Goal: Task Accomplishment & Management: Manage account settings

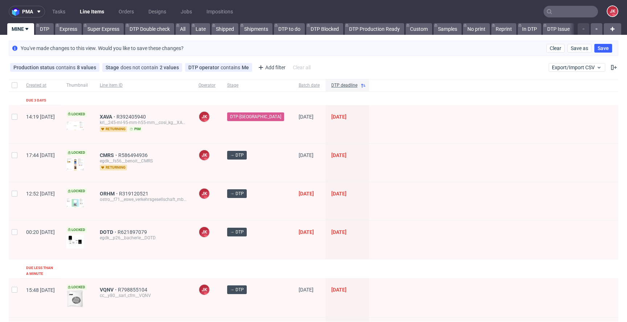
click at [276, 174] on div "→ DTP" at bounding box center [257, 163] width 72 height 38
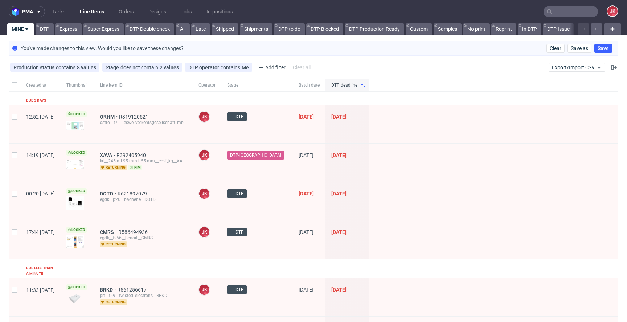
click at [380, 159] on div at bounding box center [493, 163] width 249 height 38
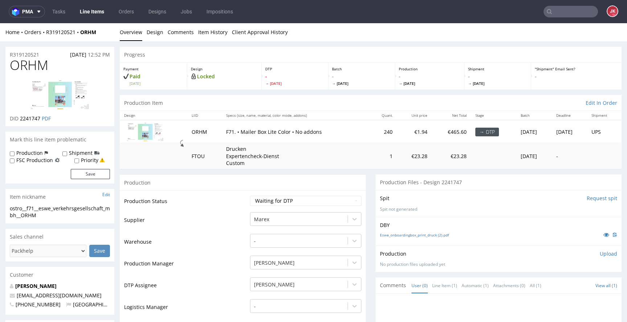
click at [212, 34] on link "Item History" at bounding box center [212, 32] width 29 height 18
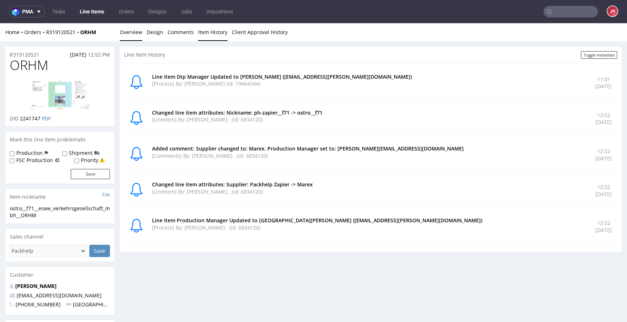
click at [133, 36] on link "Overview" at bounding box center [131, 32] width 23 height 18
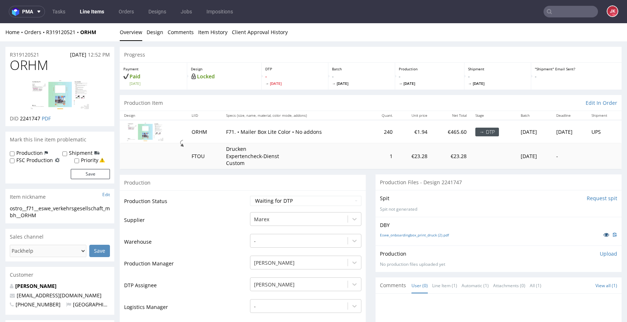
click at [604, 233] on icon at bounding box center [607, 234] width 6 height 5
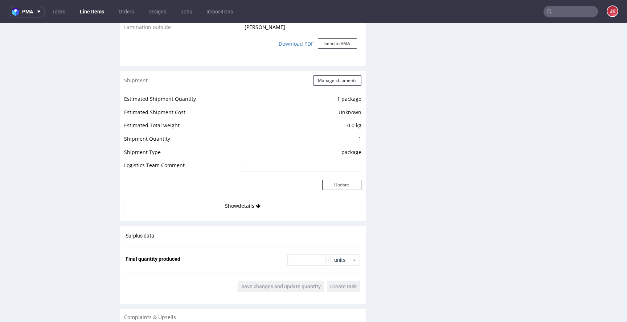
scroll to position [899, 0]
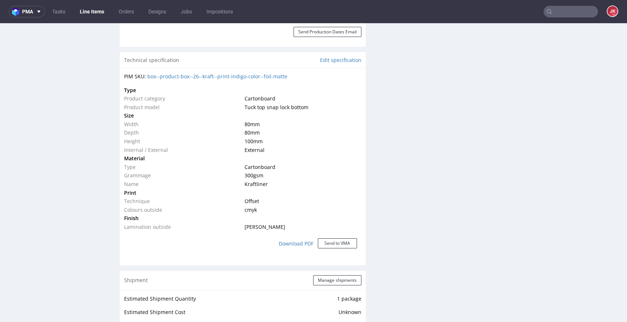
scroll to position [517, 0]
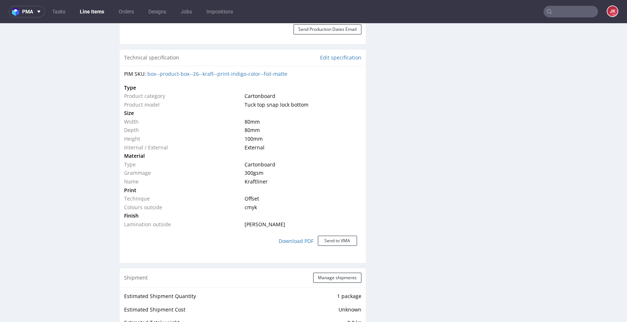
click at [364, 170] on div "Progress Payment Paid Wed 06 Aug Design Locked DTP - Fri 8 Aug Batch - Mon 11 A…" at bounding box center [371, 113] width 502 height 1166
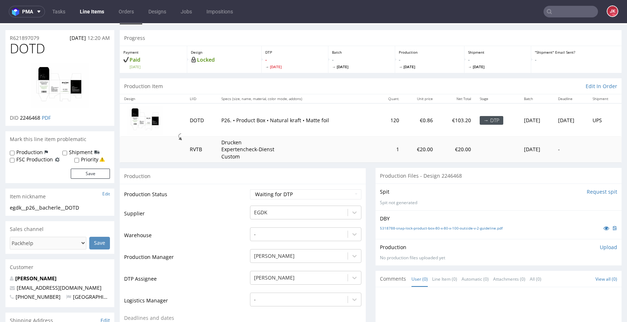
scroll to position [15, 0]
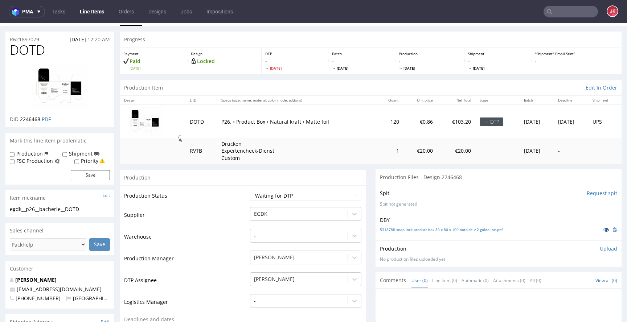
click at [604, 231] on icon at bounding box center [607, 229] width 6 height 5
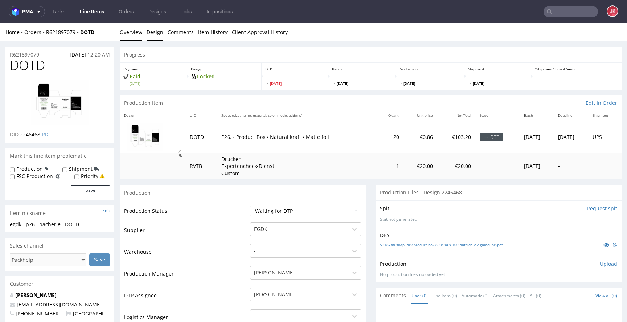
click at [152, 34] on link "Design" at bounding box center [155, 32] width 17 height 18
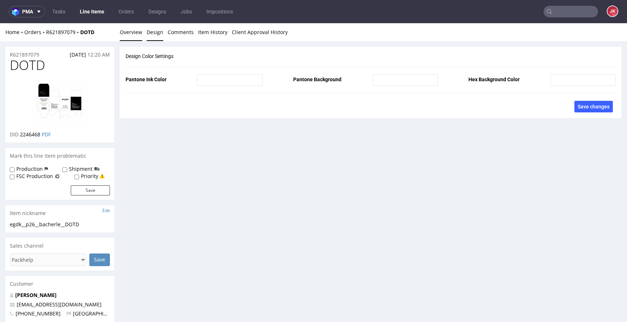
click at [130, 29] on link "Overview" at bounding box center [131, 32] width 23 height 18
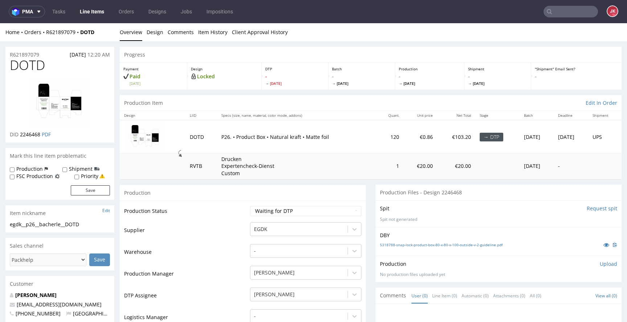
click at [72, 112] on img at bounding box center [60, 102] width 58 height 45
click at [208, 240] on td "Supplier" at bounding box center [186, 233] width 124 height 22
click at [260, 215] on select "Waiting for Artwork Waiting for Diecut Waiting for Mockup Waiting for DTP Waiti…" at bounding box center [305, 211] width 111 height 10
select select "dtp_in_process"
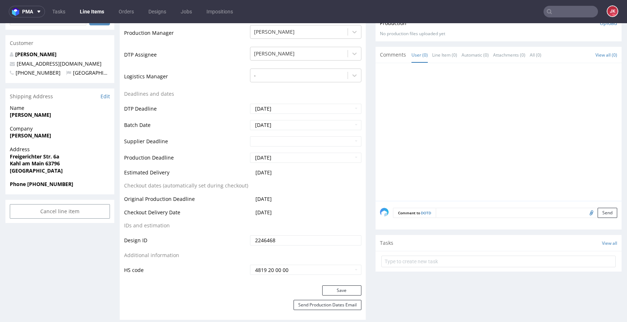
scroll to position [408, 0]
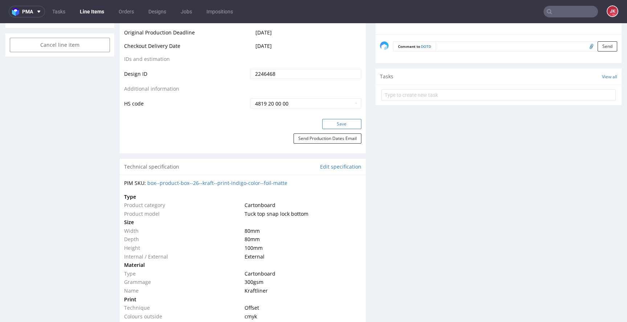
click at [338, 123] on button "Save" at bounding box center [341, 124] width 39 height 10
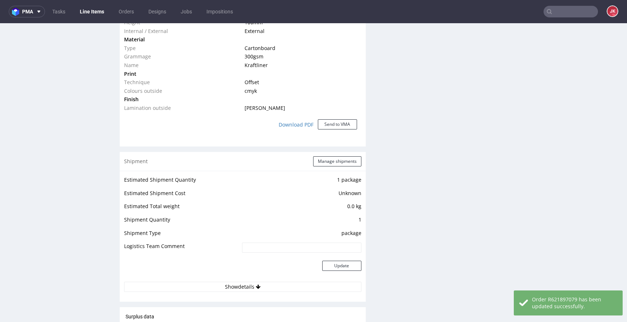
scroll to position [529, 0]
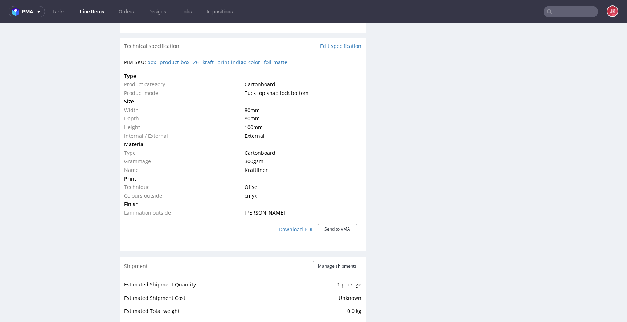
click at [319, 179] on td at bounding box center [302, 179] width 119 height 9
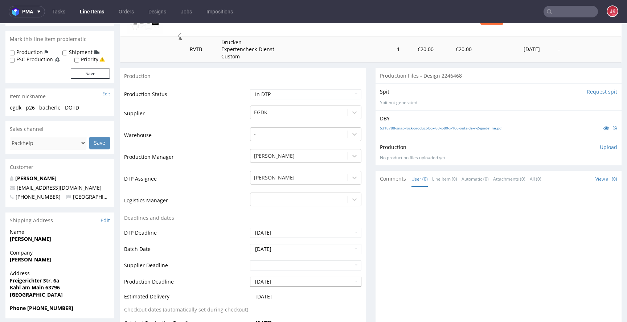
scroll to position [0, 0]
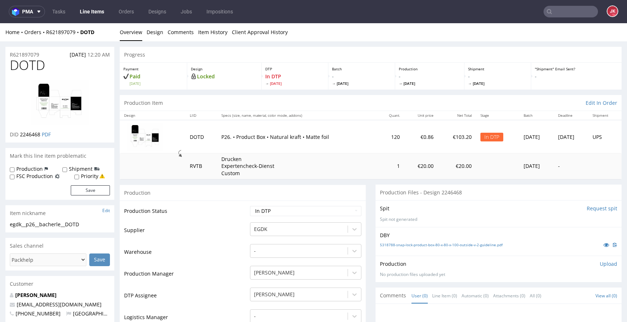
click at [20, 64] on span "DOTD" at bounding box center [27, 65] width 35 height 15
copy span "DOTD"
click at [214, 236] on td "Supplier" at bounding box center [186, 233] width 124 height 22
drag, startPoint x: 74, startPoint y: 222, endPoint x: 0, endPoint y: 224, distance: 73.7
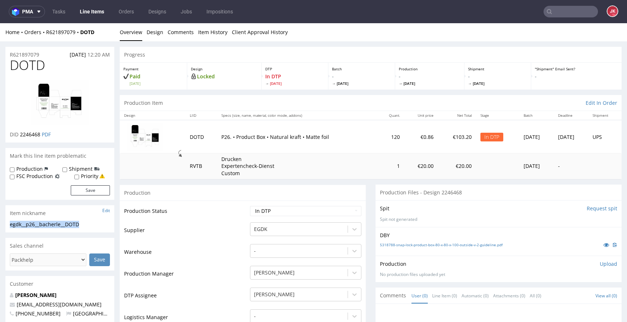
copy div "egdk__p26__bacherle__DOTD"
drag, startPoint x: 52, startPoint y: 54, endPoint x: 0, endPoint y: 54, distance: 52.3
copy p "R621897079"
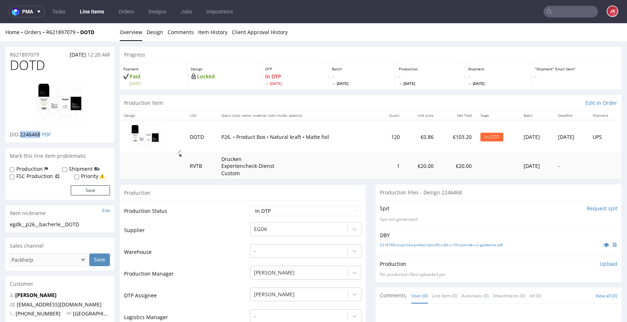
drag, startPoint x: 20, startPoint y: 136, endPoint x: 40, endPoint y: 138, distance: 20.1
click at [40, 138] on p "DID 2246468 PDF" at bounding box center [30, 134] width 41 height 7
copy span "2246468"
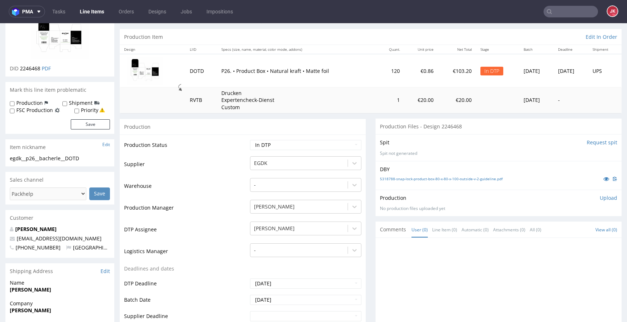
click at [600, 198] on p "Upload" at bounding box center [608, 198] width 17 height 7
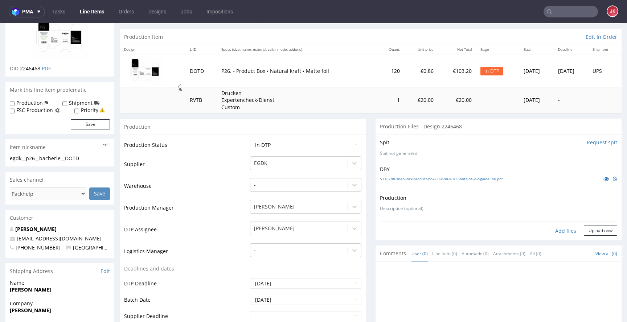
click at [549, 234] on div "Add files" at bounding box center [566, 231] width 36 height 11
type input "C:\fakepath\egdk__p26__bacherle__DOTD__d2246468__oR621897079__2__outside.pdf"
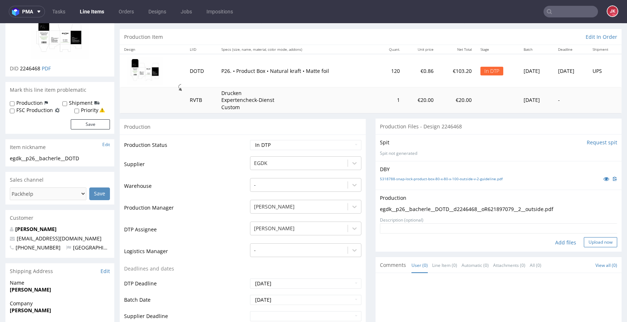
click at [584, 241] on button "Upload now" at bounding box center [600, 242] width 33 height 10
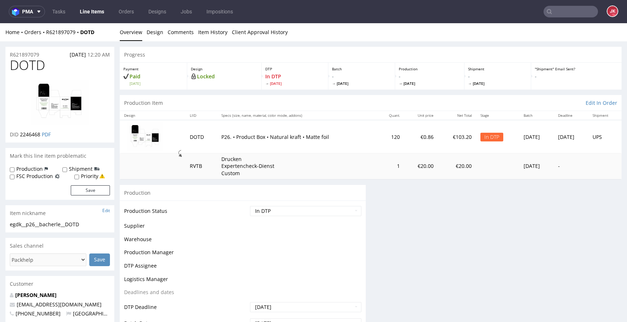
scroll to position [0, 0]
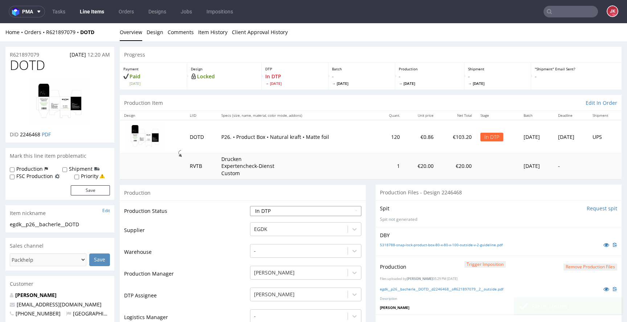
click at [306, 207] on select "Waiting for Artwork Waiting for Diecut Waiting for Mockup Waiting for DTP Waiti…" at bounding box center [305, 211] width 111 height 10
select select "dtp_ca_needed"
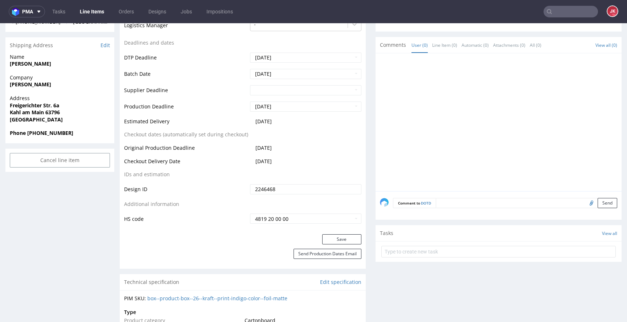
scroll to position [299, 0]
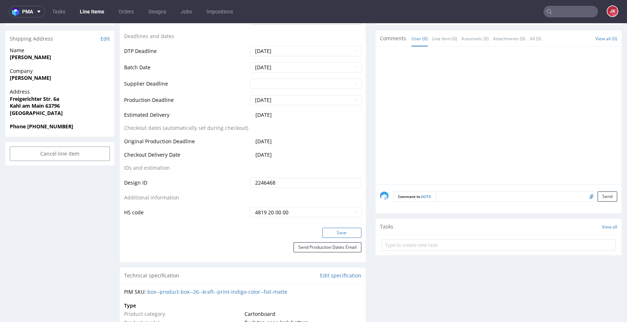
click at [341, 230] on button "Save" at bounding box center [341, 233] width 39 height 10
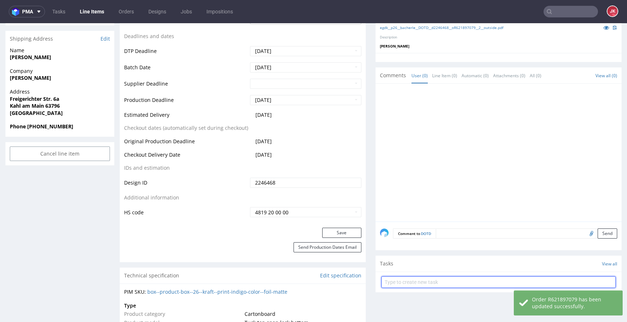
click at [417, 282] on input "text" at bounding box center [499, 283] width 235 height 12
type input "non-auto pca"
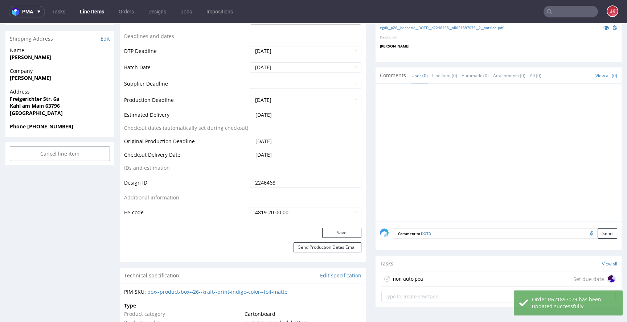
click at [423, 282] on div "non-auto pca Set due date" at bounding box center [499, 279] width 235 height 15
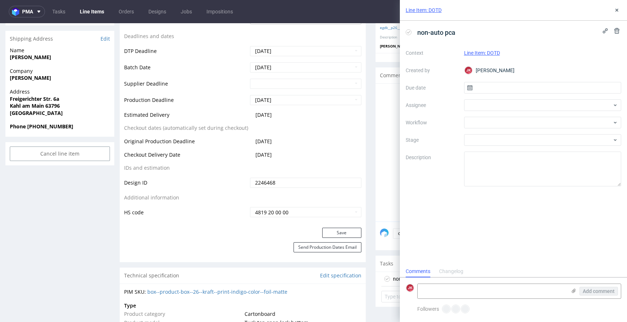
scroll to position [6, 0]
click at [473, 91] on input "text" at bounding box center [543, 88] width 158 height 12
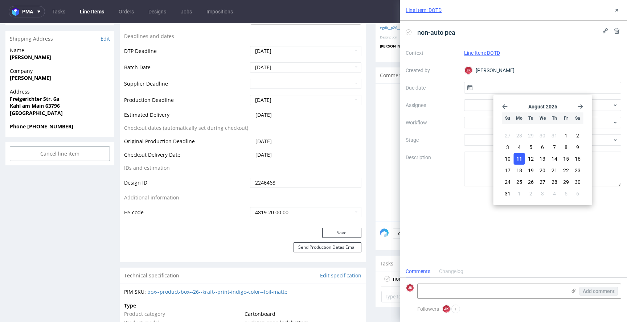
click at [518, 162] on span "11" at bounding box center [520, 158] width 6 height 7
type input "11/08/2025"
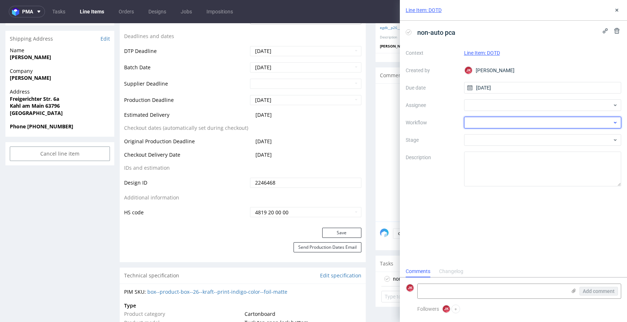
click at [481, 121] on div at bounding box center [543, 123] width 158 height 12
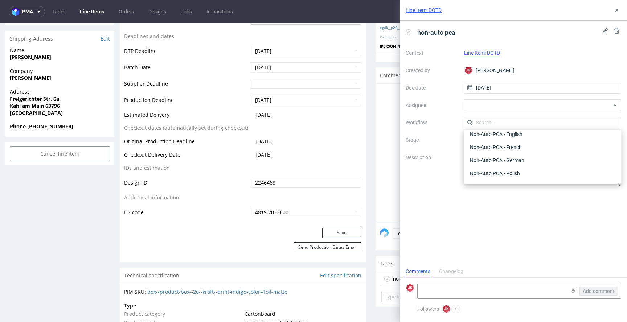
scroll to position [333, 0]
click at [619, 10] on icon at bounding box center [617, 10] width 6 height 6
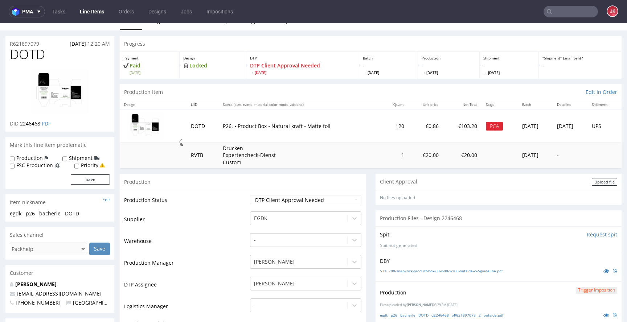
scroll to position [3, 0]
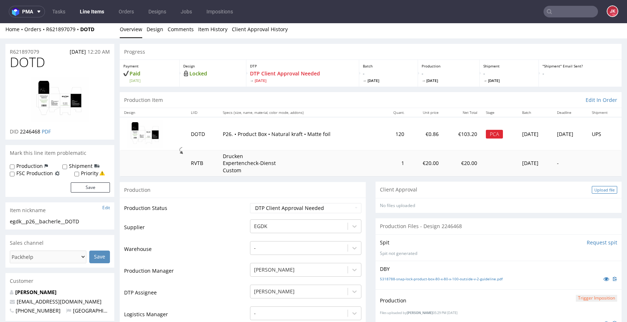
click at [592, 188] on div "Upload file" at bounding box center [604, 190] width 25 height 8
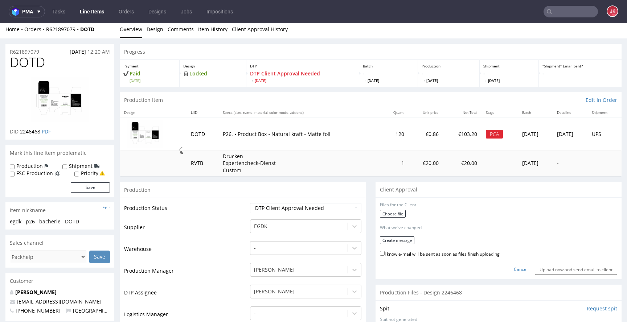
click at [393, 248] on form "Files for the Client Choose file What we've changed Create message I know e-mai…" at bounding box center [498, 238] width 237 height 73
click at [405, 234] on form "Files for the Client Choose file What we've changed Create message I know e-mai…" at bounding box center [498, 238] width 237 height 73
click at [394, 238] on button "Create message" at bounding box center [397, 241] width 34 height 8
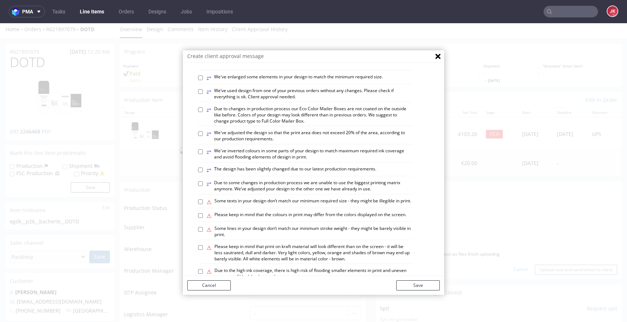
scroll to position [424, 0]
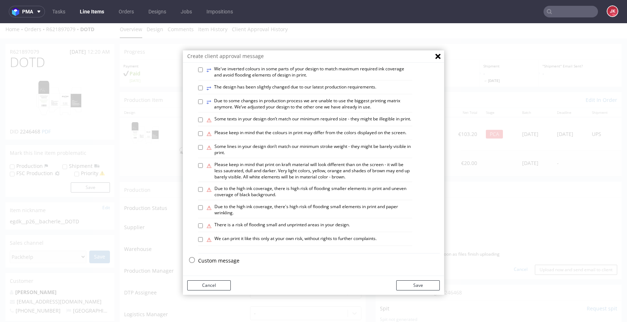
click at [256, 163] on label "⚠ Please keep in mind that print on kraft material will look different than on …" at bounding box center [310, 171] width 206 height 18
click at [203, 163] on input "⚠ Please keep in mind that print on kraft material will look different than on …" at bounding box center [200, 165] width 5 height 5
checkbox input "true"
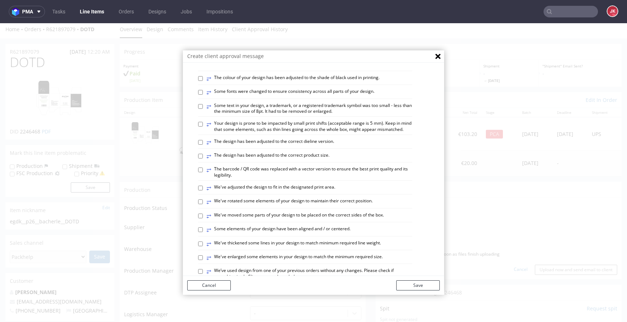
scroll to position [144, 0]
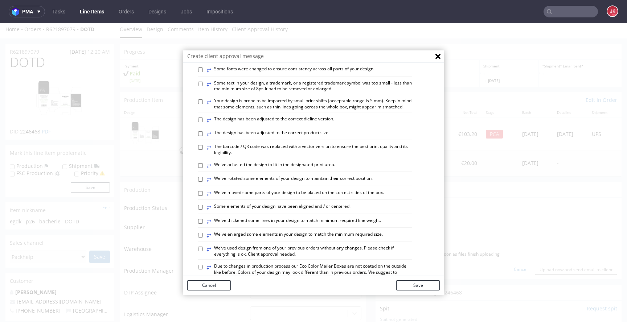
click at [267, 156] on label "⥂ The barcode / QR code was replaced with a vector version to ensure the best p…" at bounding box center [310, 150] width 206 height 12
click at [203, 150] on input "⥂ The barcode / QR code was replaced with a vector version to ensure the best p…" at bounding box center [200, 147] width 5 height 5
checkbox input "true"
click at [424, 287] on button "Save" at bounding box center [418, 286] width 44 height 10
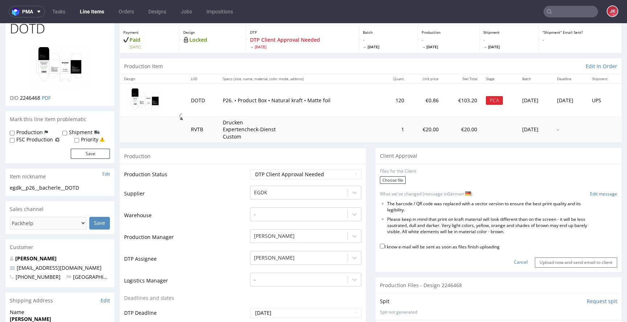
scroll to position [40, 0]
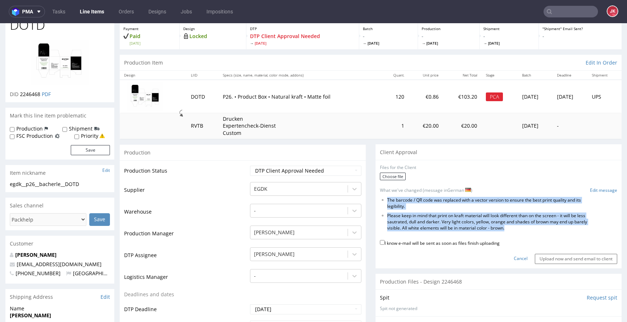
drag, startPoint x: 382, startPoint y: 201, endPoint x: 550, endPoint y: 234, distance: 170.6
click at [550, 234] on form "Files for the Client Choose file What we've changed (message in German ) Edit m…" at bounding box center [498, 214] width 237 height 99
copy form "The barcode / QR code was replaced with a vector version to ensure the best pri…"
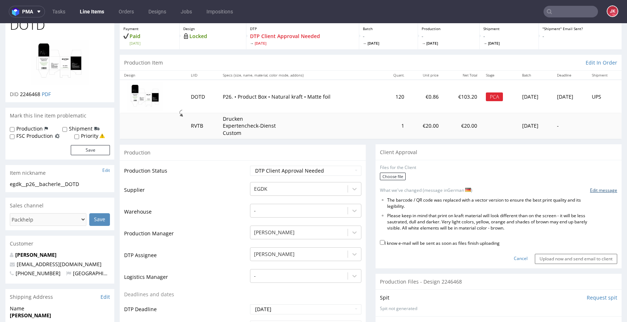
click at [599, 191] on link "Edit message" at bounding box center [603, 191] width 27 height 6
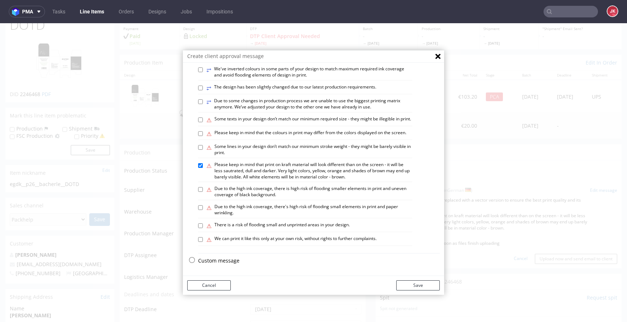
scroll to position [424, 0]
drag, startPoint x: 227, startPoint y: 260, endPoint x: 232, endPoint y: 245, distance: 15.7
click at [227, 260] on p "Custom message" at bounding box center [319, 260] width 242 height 7
checkbox input "false"
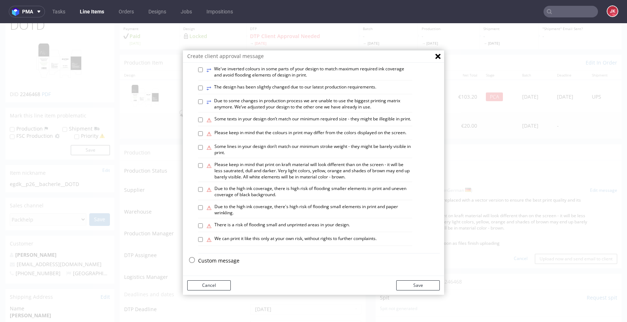
scroll to position [0, 0]
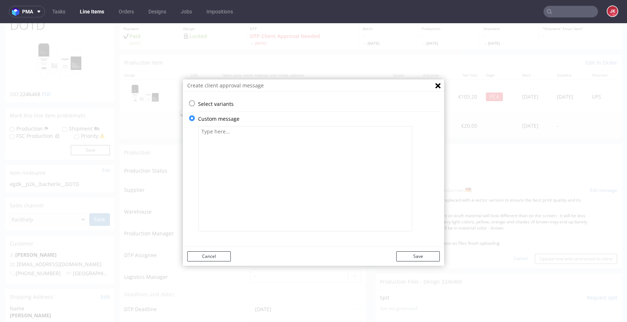
click at [266, 206] on textarea at bounding box center [305, 178] width 214 height 105
paste textarea "Der Barcode wurde durch eine Vektorversion ersetzt, um optimale Druckqualität u…"
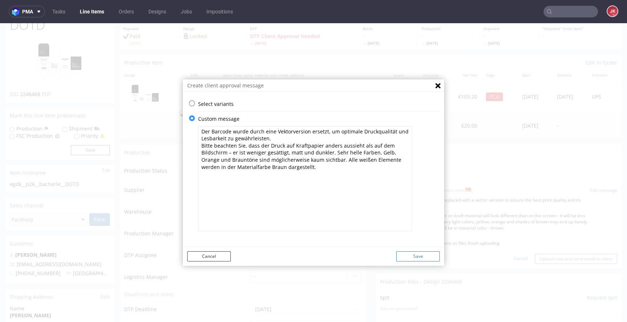
type textarea "Der Barcode wurde durch eine Vektorversion ersetzt, um optimale Druckqualität u…"
click at [411, 255] on button "Save" at bounding box center [418, 257] width 44 height 10
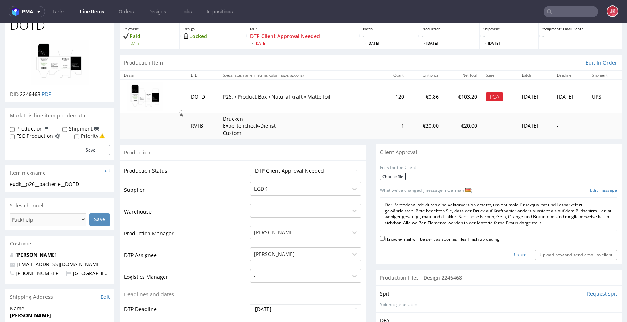
click at [424, 241] on label "I know e-mail will be sent as soon as files finish uploading" at bounding box center [440, 239] width 120 height 8
click at [385, 241] on input "I know e-mail will be sent as soon as files finish uploading" at bounding box center [382, 238] width 5 height 5
checkbox input "true"
click at [500, 212] on p "Der Barcode wurde durch eine Vektorversion ersetzt, um optimale Druckqualität u…" at bounding box center [499, 214] width 228 height 24
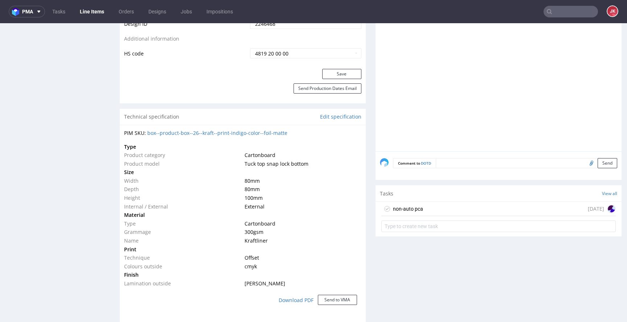
scroll to position [467, 0]
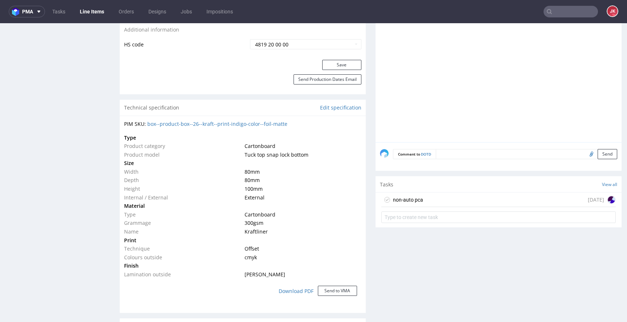
click at [411, 202] on div "non-auto pca" at bounding box center [408, 200] width 30 height 9
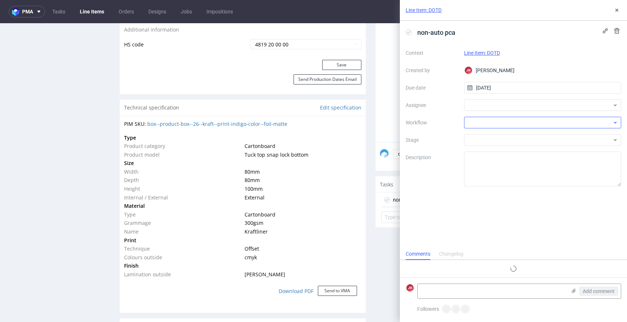
scroll to position [6, 0]
click at [491, 129] on div "Context Line Item: DOTD Created by JK Jan Kocik Due date 11/08/2025 Assignee Wo…" at bounding box center [514, 116] width 216 height 139
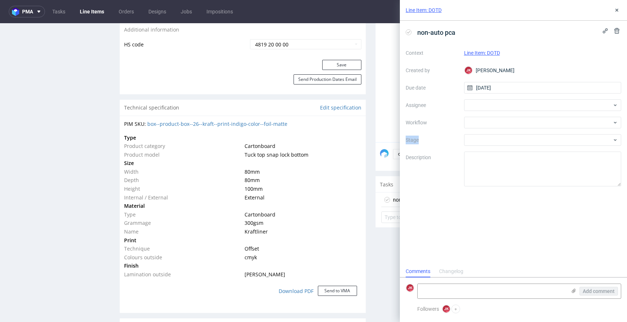
click at [491, 129] on div "Context Line Item: DOTD Created by JK Jan Kocik Due date 11/08/2025 Assignee Wo…" at bounding box center [514, 116] width 216 height 139
click at [492, 126] on div at bounding box center [543, 123] width 158 height 12
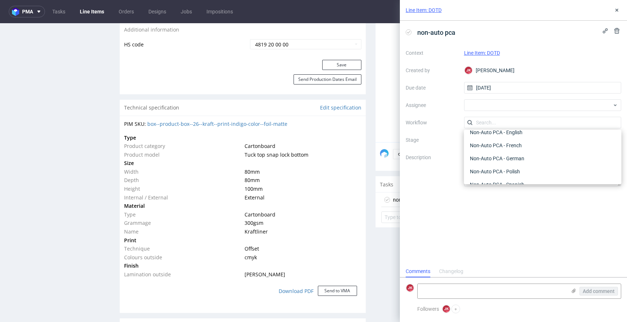
scroll to position [335, 0]
click at [529, 161] on div "Non-Auto PCA - German" at bounding box center [543, 159] width 152 height 13
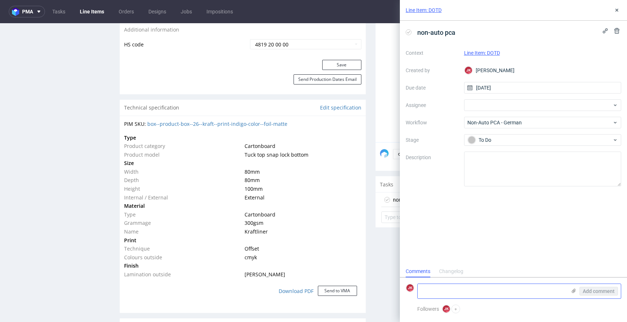
click at [484, 293] on textarea at bounding box center [492, 291] width 149 height 15
paste textarea "Der Barcode wurde durch eine Vektorversion ersetzt, um optimale Druckqualität u…"
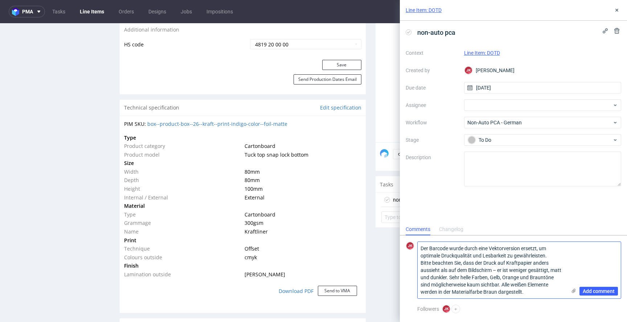
type textarea "Der Barcode wurde durch eine Vektorversion ersetzt, um optimale Druckqualität u…"
click at [574, 291] on use at bounding box center [574, 291] width 4 height 4
click at [0, 0] on input "file" at bounding box center [0, 0] width 0 height 0
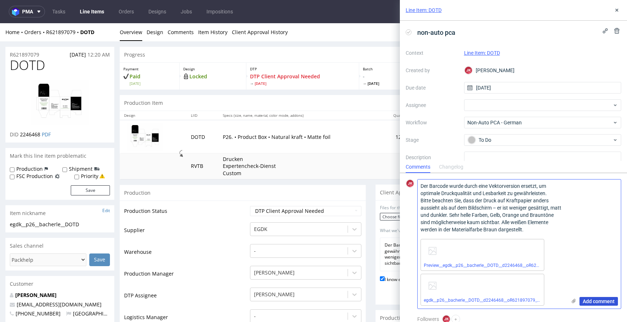
click at [597, 302] on span "Add comment" at bounding box center [599, 301] width 32 height 5
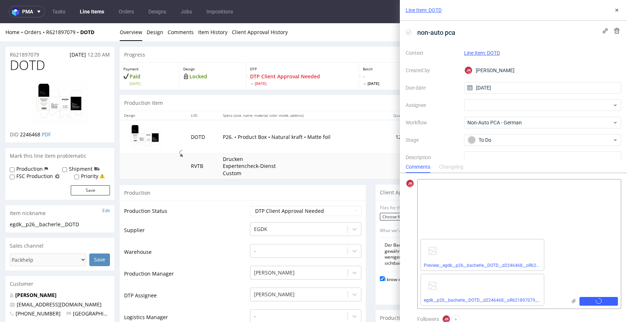
scroll to position [23, 0]
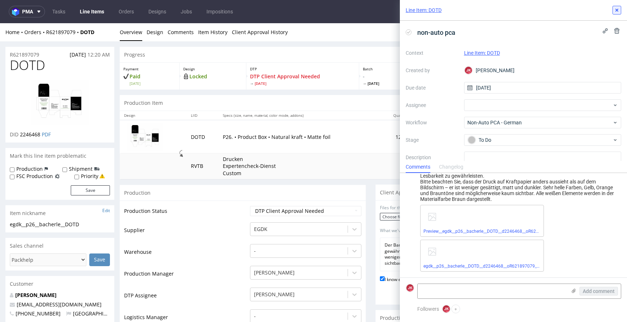
click at [617, 12] on icon at bounding box center [617, 10] width 6 height 6
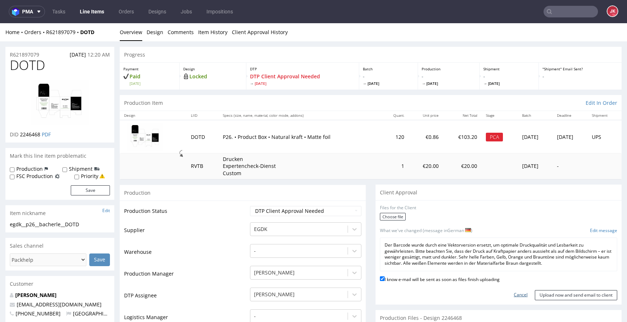
click at [514, 294] on link "Cancel" at bounding box center [521, 295] width 14 height 6
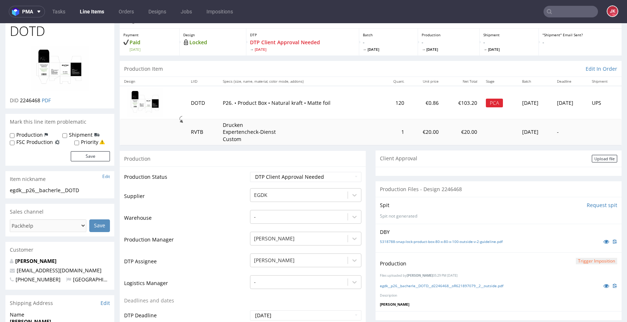
scroll to position [50, 0]
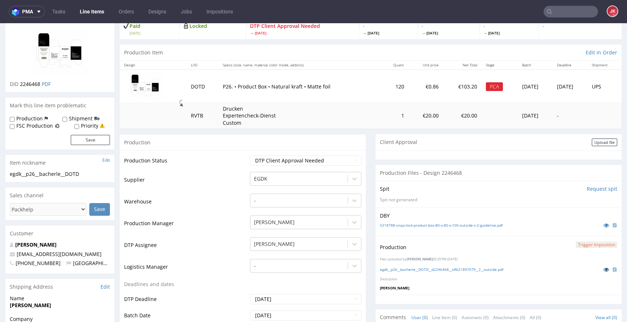
click at [604, 272] on icon at bounding box center [607, 269] width 6 height 5
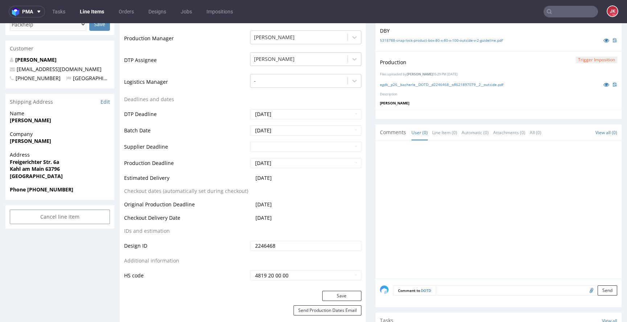
scroll to position [0, 0]
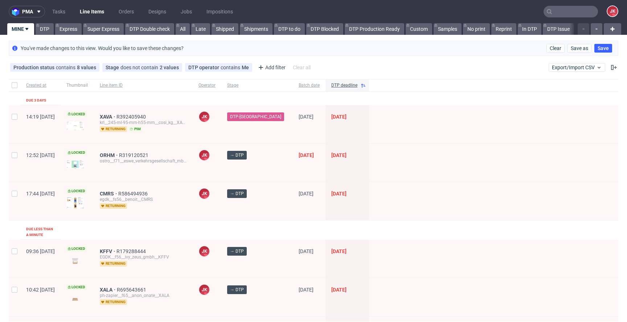
click at [381, 192] on div at bounding box center [493, 201] width 249 height 38
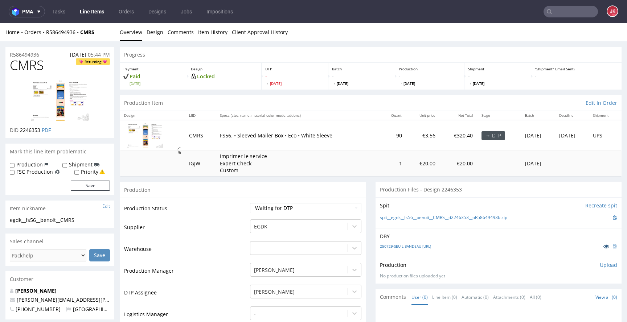
click at [604, 245] on icon at bounding box center [607, 246] width 6 height 5
click at [406, 249] on link "250729-SEUIL BANDEAU MONFILS.ai" at bounding box center [405, 246] width 51 height 5
click at [281, 207] on select "Waiting for Artwork Waiting for Diecut Waiting for Mockup Waiting for DTP Waiti…" at bounding box center [305, 208] width 111 height 10
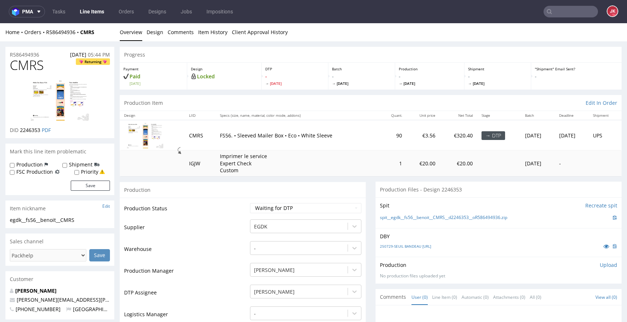
click at [187, 248] on td "Warehouse" at bounding box center [186, 252] width 124 height 22
click at [288, 210] on select "Waiting for Artwork Waiting for Diecut Waiting for Mockup Waiting for DTP Waiti…" at bounding box center [305, 208] width 111 height 10
select select "dtp_in_process"
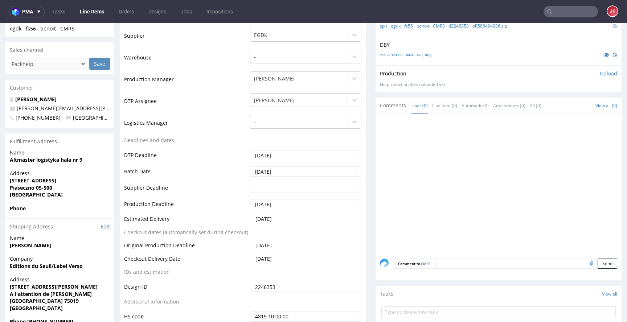
scroll to position [215, 0]
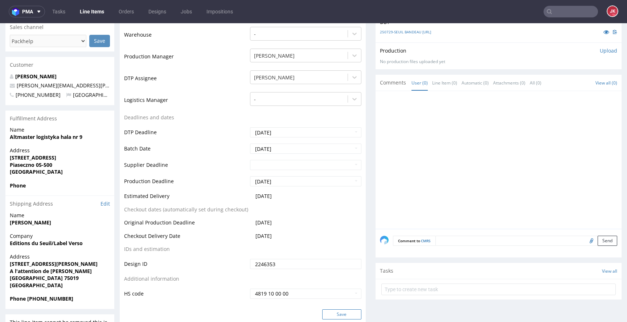
click at [336, 315] on button "Save" at bounding box center [341, 315] width 39 height 10
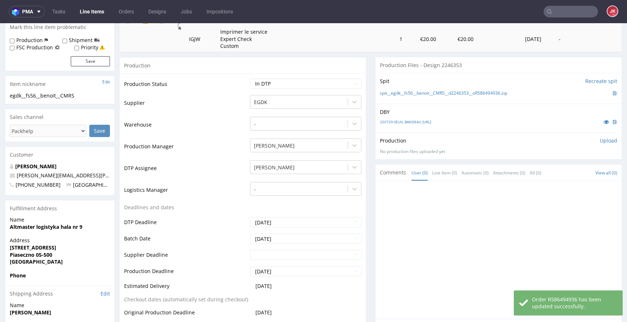
scroll to position [0, 0]
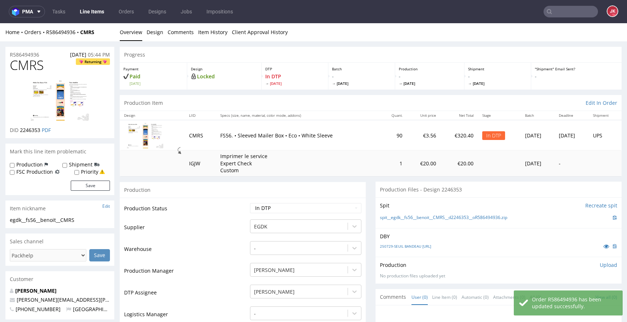
click at [451, 212] on div "Spit Recreate spit spit__egdk__fs56__benoit__CMRS__d2246353__oR586494936.zip" at bounding box center [499, 213] width 246 height 31
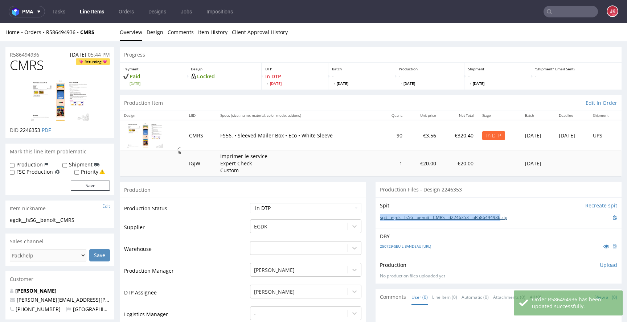
drag, startPoint x: 373, startPoint y: 220, endPoint x: 507, endPoint y: 220, distance: 133.6
click at [507, 220] on div "Spit Recreate spit spit__egdk__fs56__benoit__CMRS__d2246353__oR586494936.zip" at bounding box center [499, 213] width 246 height 31
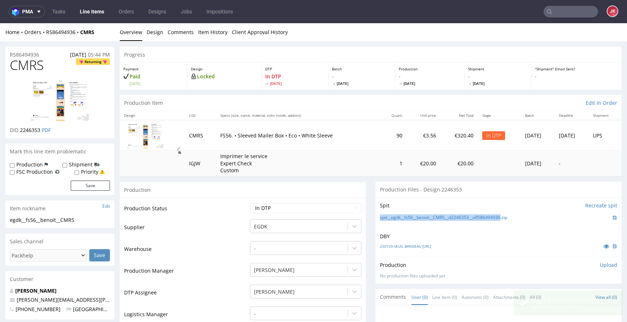
copy link "spit__egdk__fs56__benoit__CMRS__d2246353__oR586494936"
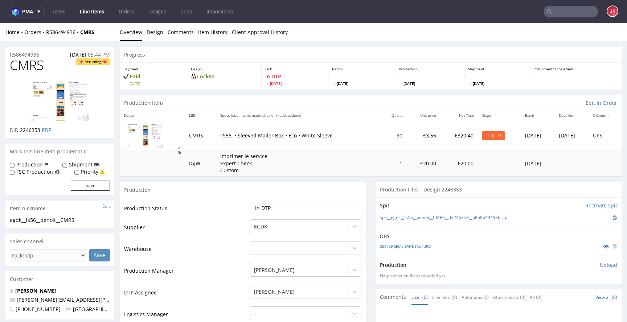
click at [473, 235] on p "DBY" at bounding box center [498, 236] width 237 height 7
click at [600, 265] on p "Upload" at bounding box center [608, 265] width 17 height 7
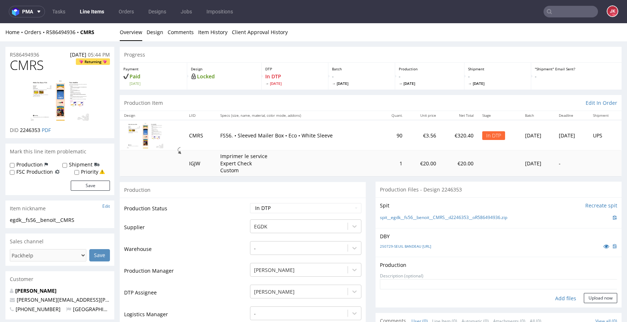
click at [559, 298] on div "Add files" at bounding box center [566, 298] width 36 height 11
type input "C:\fakepath\egdk__fs56__benoit__CMRS__d2246353__oR586494936__1.pdf"
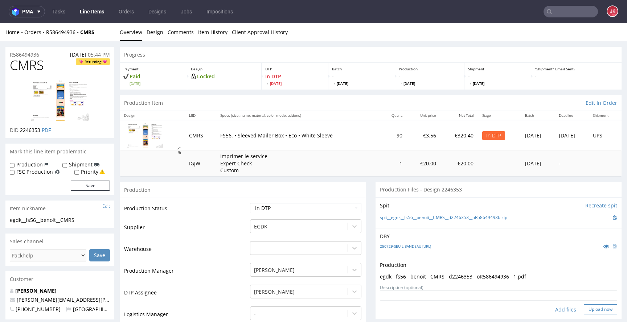
click at [586, 310] on button "Upload now" at bounding box center [600, 310] width 33 height 10
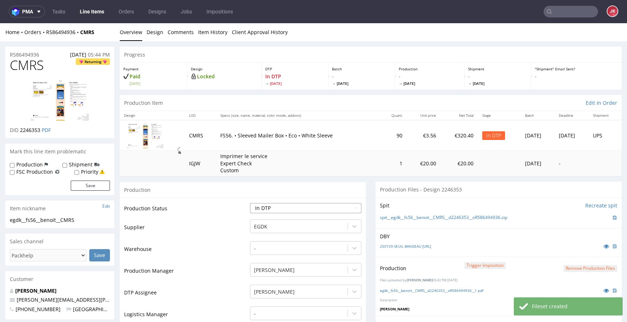
click at [330, 208] on select "Waiting for Artwork Waiting for Diecut Waiting for Mockup Waiting for DTP Waiti…" at bounding box center [305, 208] width 111 height 10
select select "dtp_production_ready"
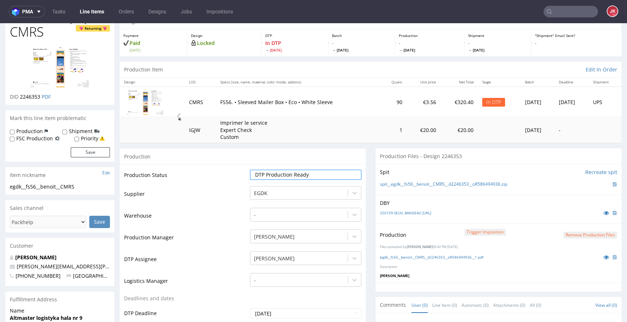
scroll to position [34, 0]
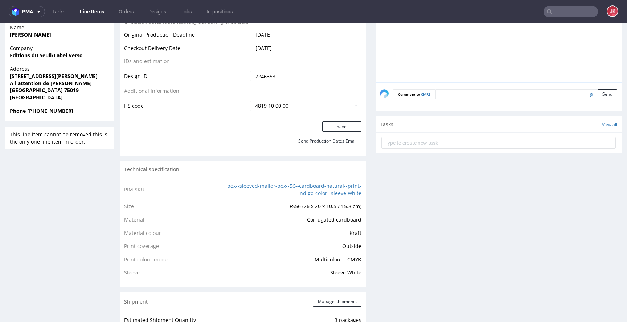
scroll to position [408, 0]
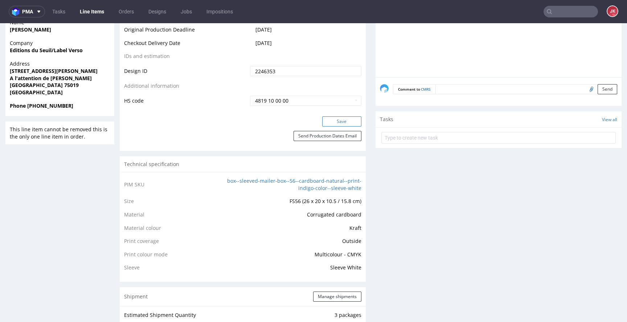
click at [339, 118] on button "Save" at bounding box center [341, 122] width 39 height 10
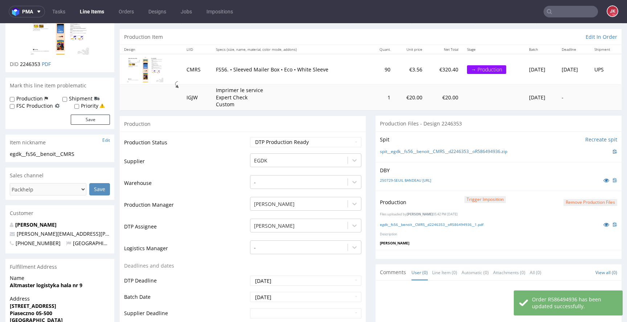
scroll to position [0, 0]
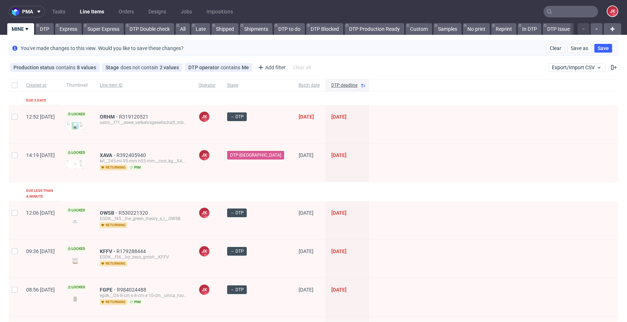
click at [46, 28] on link "DTP" at bounding box center [45, 29] width 18 height 12
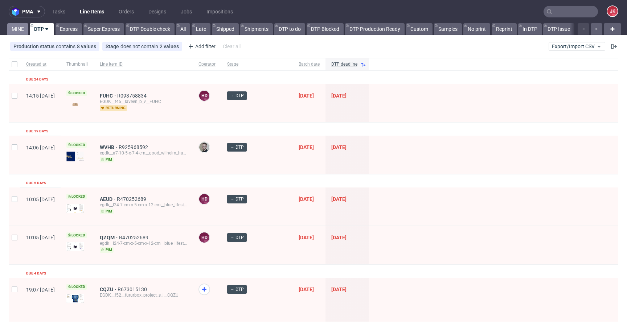
click at [22, 31] on link "MINE" at bounding box center [17, 29] width 21 height 12
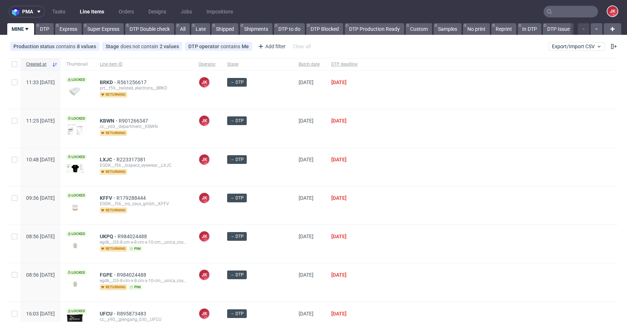
click at [276, 139] on div "→ DTP" at bounding box center [257, 128] width 72 height 38
click at [333, 64] on span "DTP deadline" at bounding box center [344, 64] width 26 height 6
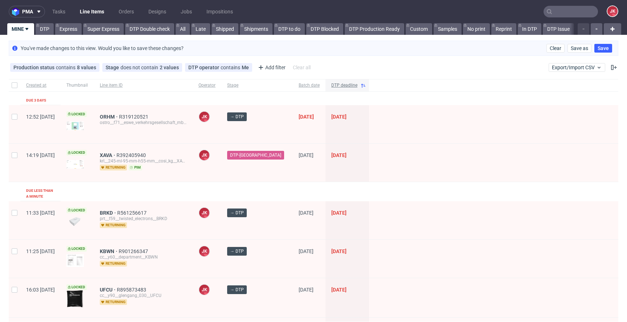
click at [336, 86] on span "DTP deadline" at bounding box center [344, 85] width 26 height 6
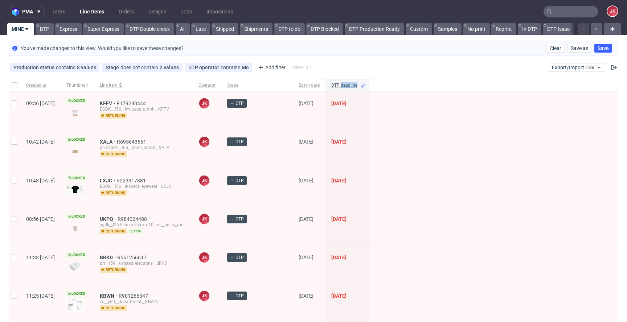
click at [336, 86] on span "DTP deadline" at bounding box center [344, 85] width 26 height 6
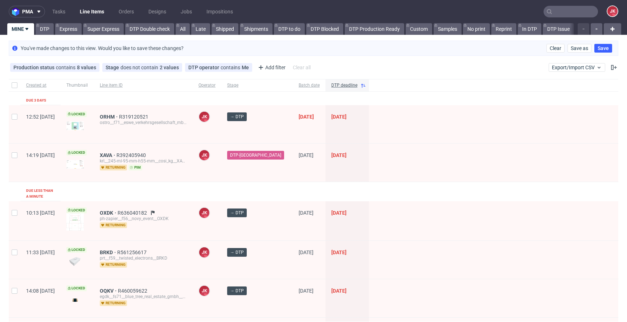
click at [408, 145] on div at bounding box center [493, 163] width 249 height 38
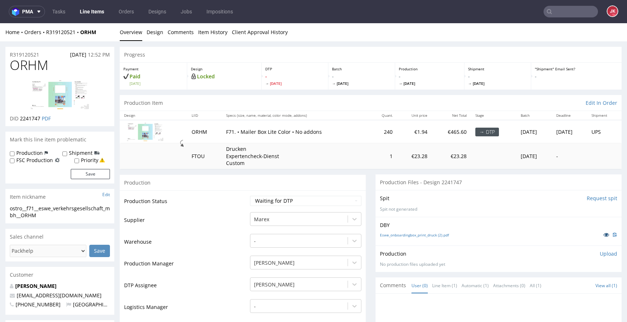
click at [604, 235] on icon at bounding box center [607, 234] width 6 height 5
click at [25, 66] on span "ORHM" at bounding box center [29, 65] width 38 height 15
copy span "ORHM"
click at [228, 225] on td "Supplier" at bounding box center [186, 223] width 124 height 22
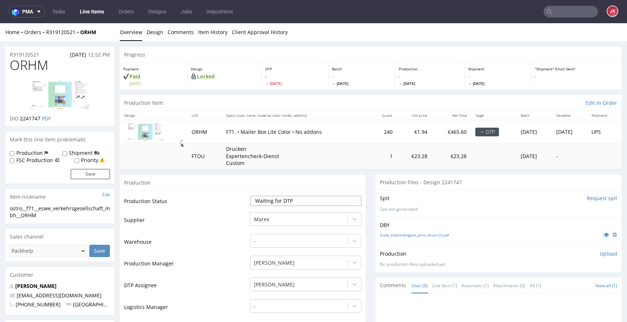
click at [281, 197] on select "Waiting for Artwork Waiting for Diecut Waiting for Mockup Waiting for DTP Waiti…" at bounding box center [305, 201] width 111 height 10
select select "dtp_in_process"
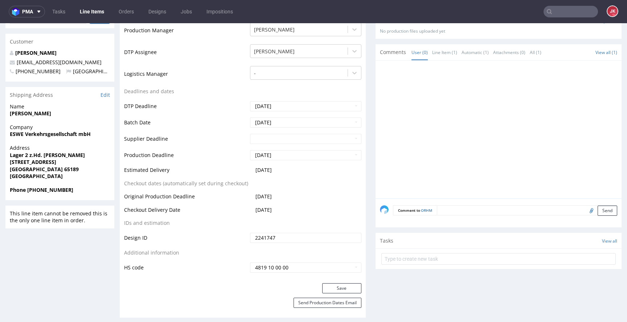
scroll to position [233, 0]
click at [330, 288] on button "Save" at bounding box center [341, 289] width 39 height 10
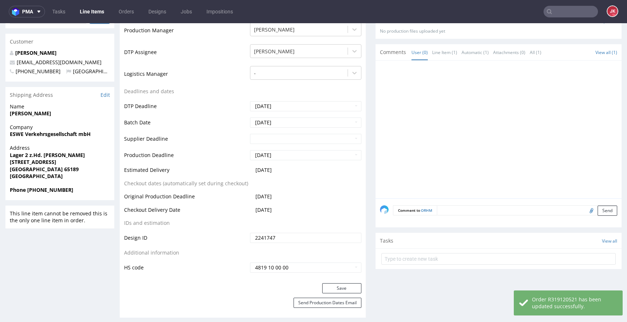
click at [241, 236] on td "Design ID" at bounding box center [186, 240] width 124 height 16
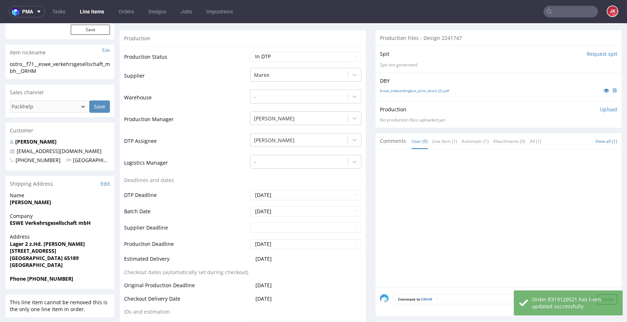
scroll to position [0, 0]
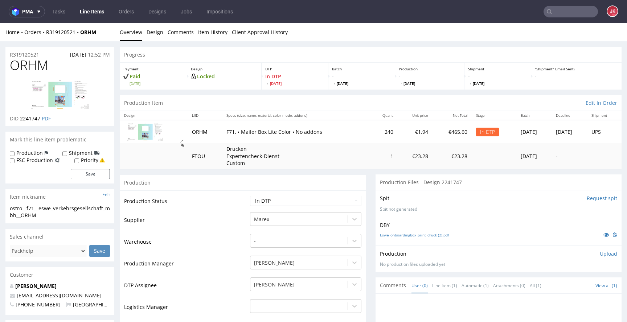
click at [229, 208] on td "Production Status" at bounding box center [186, 203] width 124 height 16
click at [196, 199] on td "Production Status" at bounding box center [186, 203] width 124 height 16
drag, startPoint x: 48, startPoint y: 216, endPoint x: 0, endPoint y: 210, distance: 48.0
copy div "ostro__f71__eswe_verkehrsgesellschaft_mbh__ORHM"
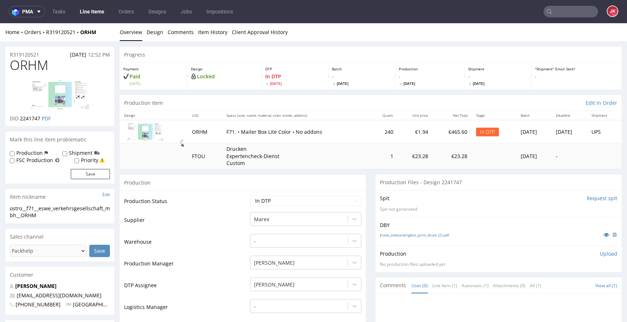
click at [49, 56] on div "R319120521 24.07.2025 12:52 PM" at bounding box center [59, 53] width 109 height 12
drag, startPoint x: 49, startPoint y: 55, endPoint x: 0, endPoint y: 55, distance: 49.4
copy p "R319120521"
drag, startPoint x: 19, startPoint y: 120, endPoint x: 37, endPoint y: 121, distance: 18.2
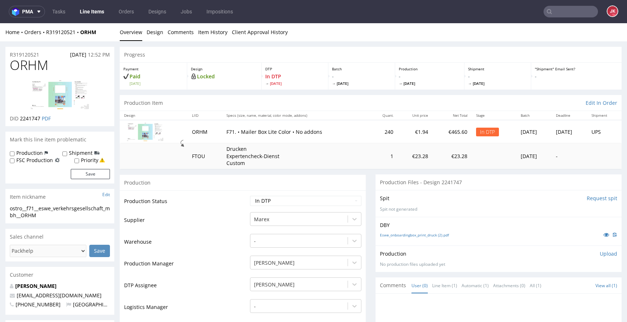
click at [38, 121] on p "DID 2241747 PDF" at bounding box center [30, 118] width 41 height 7
drag, startPoint x: 21, startPoint y: 120, endPoint x: 40, endPoint y: 119, distance: 18.9
click at [40, 119] on p "DID 2241747 PDF" at bounding box center [30, 118] width 41 height 7
copy span "2241747"
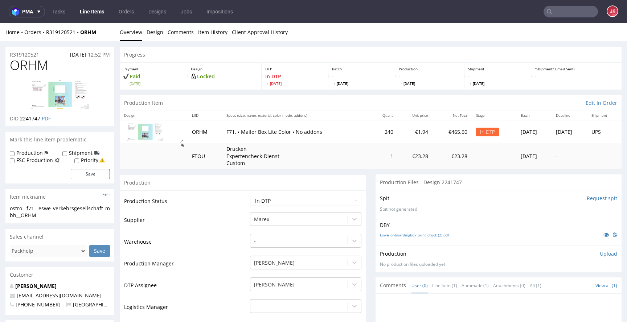
click at [600, 256] on p "Upload" at bounding box center [608, 254] width 17 height 7
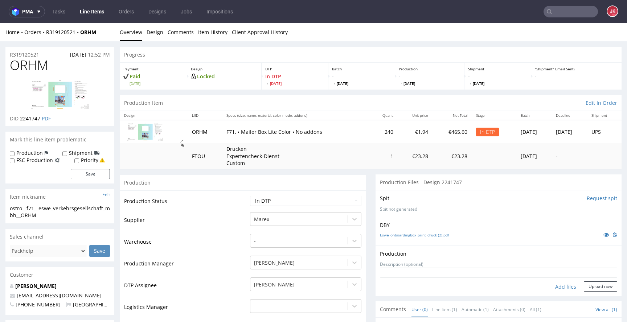
click at [553, 289] on div "Add files" at bounding box center [566, 287] width 36 height 11
type input "C:\fakepath\ostro__f71__eswe_verkehrsgesellschaft_mbh__ORHM__d2241747__oR319120…"
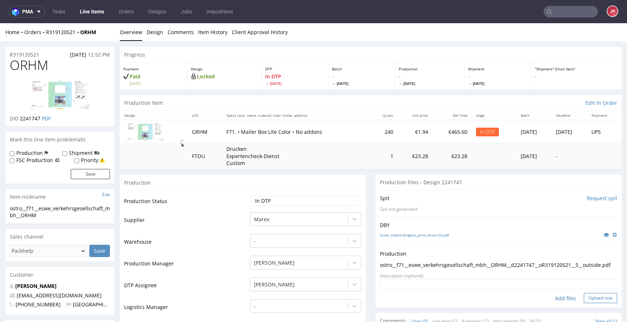
click at [592, 304] on button "Upload now" at bounding box center [600, 298] width 33 height 10
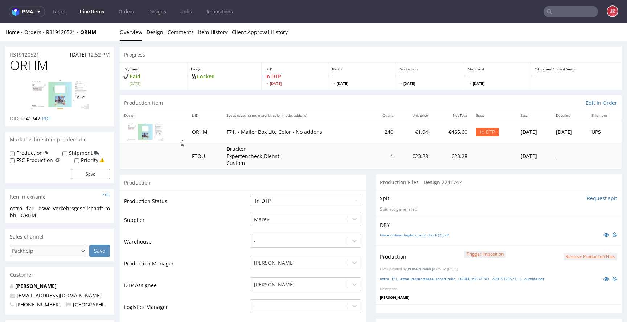
click at [284, 200] on select "Waiting for Artwork Waiting for Diecut Waiting for Mockup Waiting for DTP Waiti…" at bounding box center [305, 201] width 111 height 10
select select "dtp_production_ready"
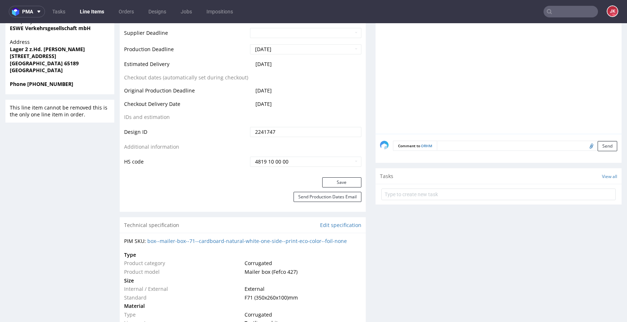
scroll to position [358, 0]
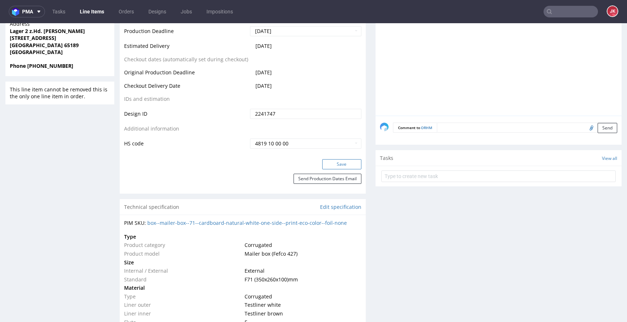
click at [334, 164] on button "Save" at bounding box center [341, 164] width 39 height 10
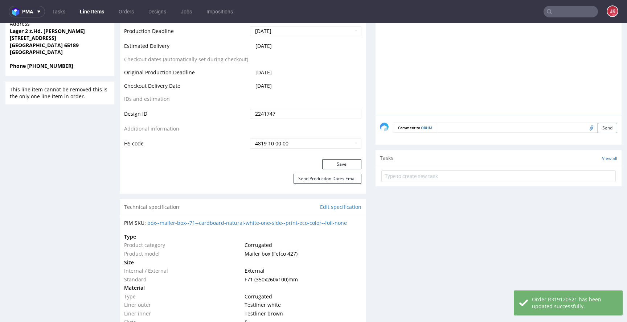
click at [366, 170] on div "Progress Payment Paid Wed 06 Aug Design Locked DTP DTP Production Ready Fri 8 A…" at bounding box center [371, 235] width 502 height 1092
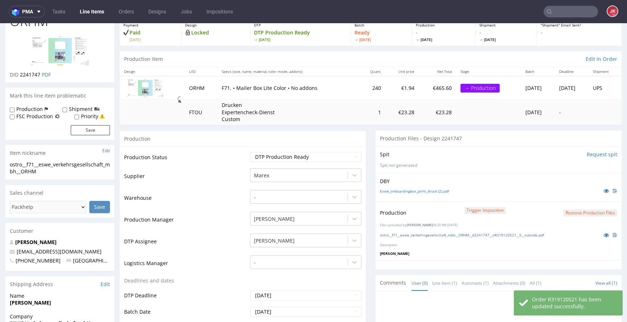
scroll to position [74, 0]
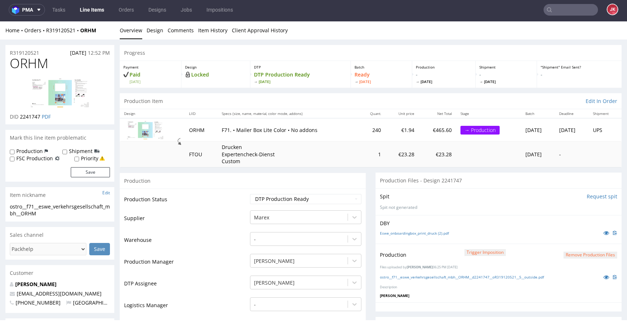
scroll to position [0, 0]
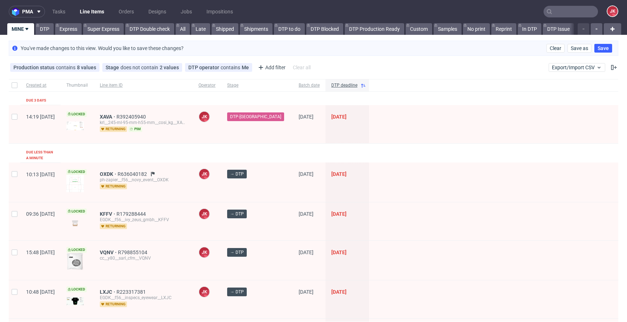
click at [375, 169] on div at bounding box center [493, 182] width 249 height 39
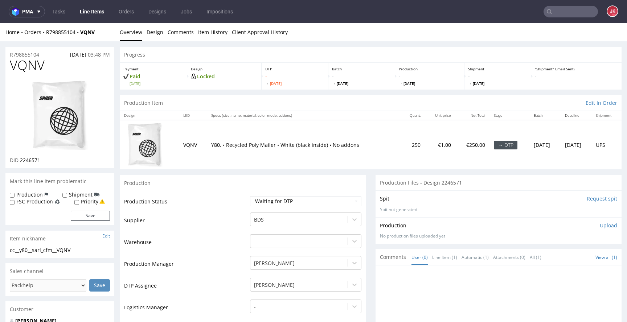
click at [591, 201] on input "Request spit" at bounding box center [602, 198] width 30 height 7
click at [32, 66] on span "VQNV" at bounding box center [27, 65] width 35 height 15
copy span "VQNV"
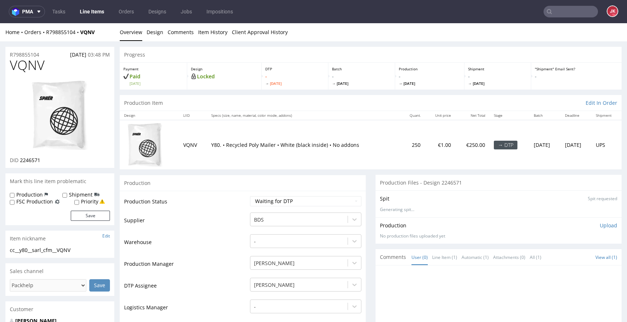
click at [219, 259] on td "Production Manager" at bounding box center [186, 267] width 124 height 22
click at [196, 213] on td "Supplier" at bounding box center [186, 223] width 124 height 22
click at [277, 200] on select "Waiting for Artwork Waiting for Diecut Waiting for Mockup Waiting for DTP Waiti…" at bounding box center [305, 201] width 111 height 10
select select "dtp_in_process"
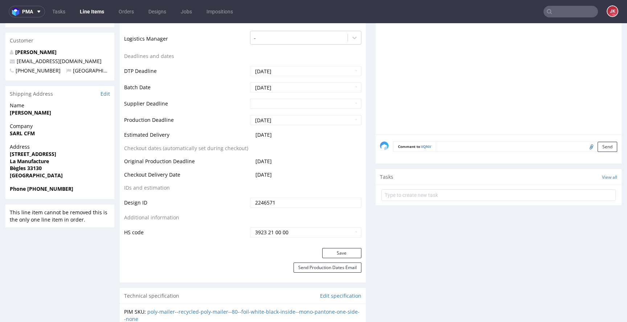
scroll to position [278, 0]
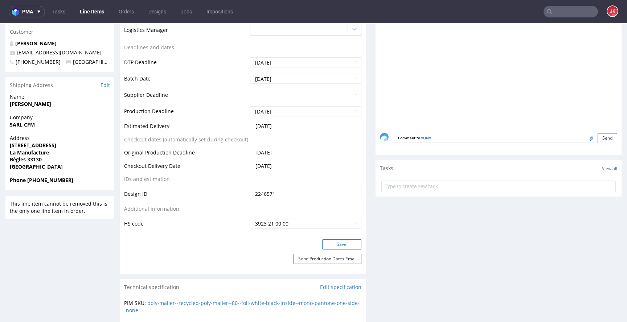
click at [326, 244] on button "Save" at bounding box center [341, 245] width 39 height 10
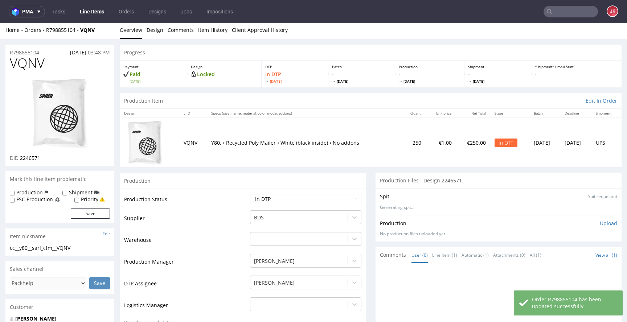
scroll to position [0, 0]
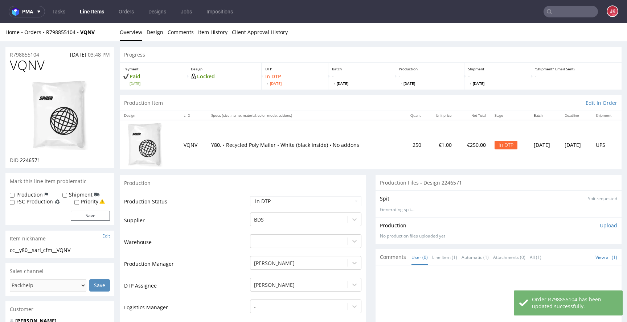
click at [220, 210] on td "Production Status" at bounding box center [186, 204] width 124 height 16
click at [61, 117] on img at bounding box center [60, 115] width 58 height 71
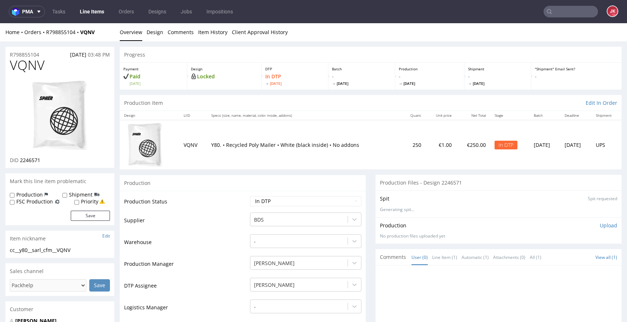
click at [195, 218] on td "Supplier" at bounding box center [186, 223] width 124 height 22
click at [156, 33] on link "Design" at bounding box center [155, 32] width 17 height 18
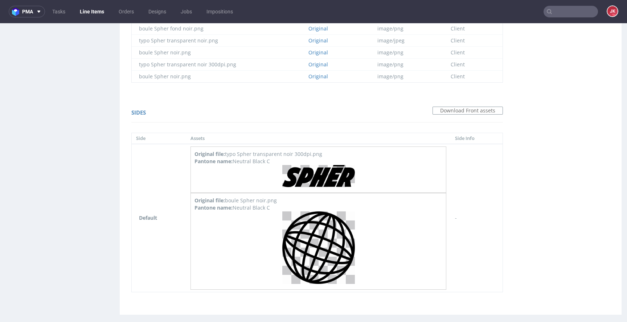
scroll to position [580, 0]
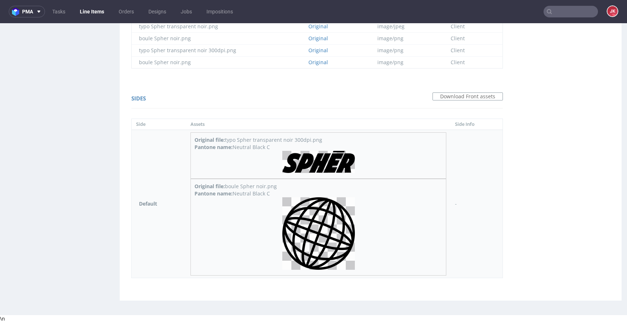
drag, startPoint x: 235, startPoint y: 195, endPoint x: 277, endPoint y: 196, distance: 42.1
click at [277, 196] on div "Pantone name: Neutral Black C" at bounding box center [319, 193] width 248 height 7
copy div "Neutral Black C"
click at [184, 195] on td "Default" at bounding box center [159, 204] width 54 height 148
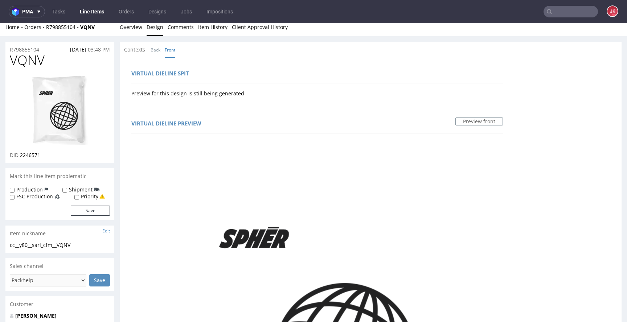
scroll to position [0, 0]
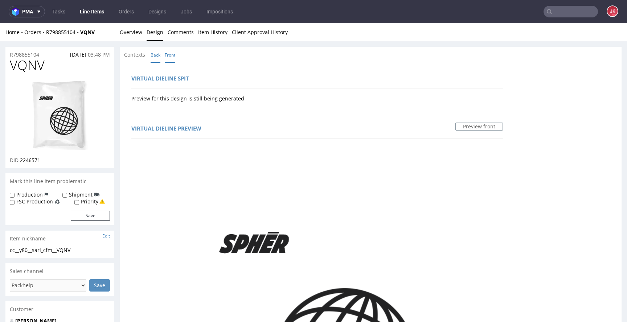
click at [155, 59] on link "Back" at bounding box center [156, 55] width 10 height 16
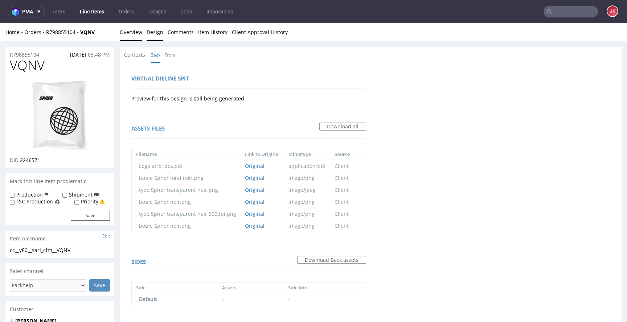
click at [125, 30] on link "Overview" at bounding box center [131, 32] width 23 height 18
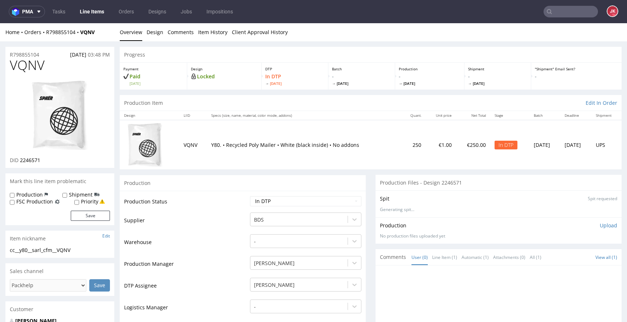
click at [29, 66] on span "VQNV" at bounding box center [27, 65] width 35 height 15
copy span "VQNV"
click at [183, 211] on td "Production Status" at bounding box center [186, 204] width 124 height 16
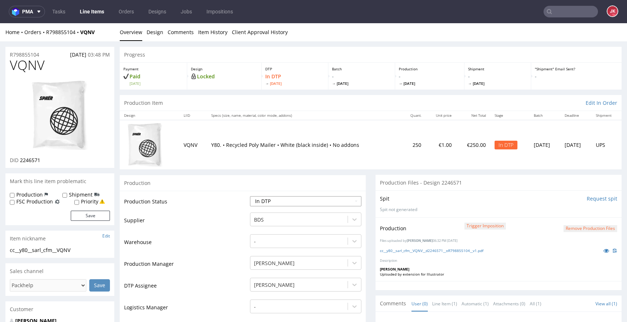
click at [312, 203] on select "Waiting for Artwork Waiting for Diecut Waiting for Mockup Waiting for DTP Waiti…" at bounding box center [305, 201] width 111 height 10
select select "dtp_production_ready"
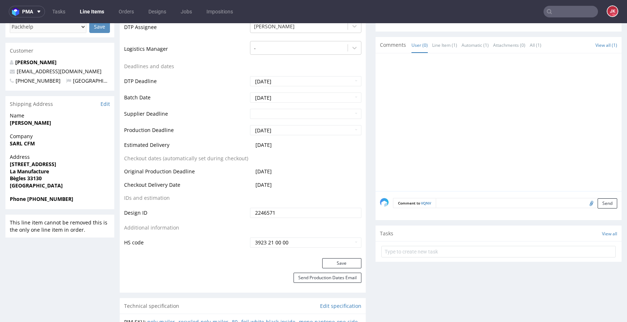
scroll to position [293, 0]
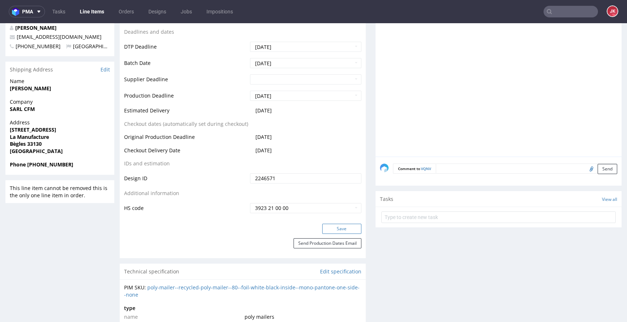
click at [328, 230] on button "Save" at bounding box center [341, 229] width 39 height 10
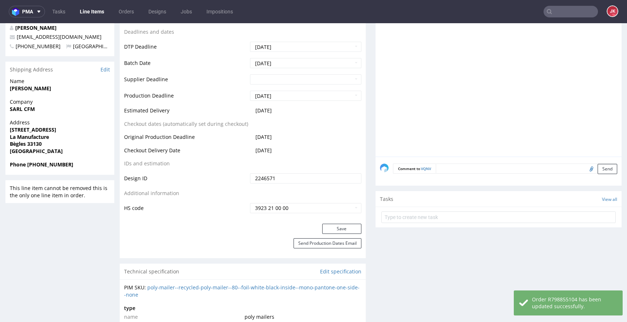
click at [244, 231] on div "Save" at bounding box center [243, 231] width 246 height 15
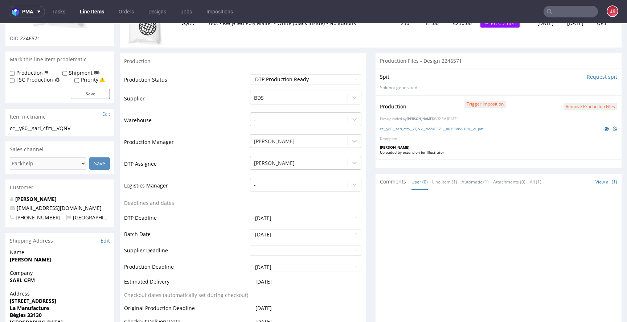
scroll to position [0, 0]
